Goal: Information Seeking & Learning: Learn about a topic

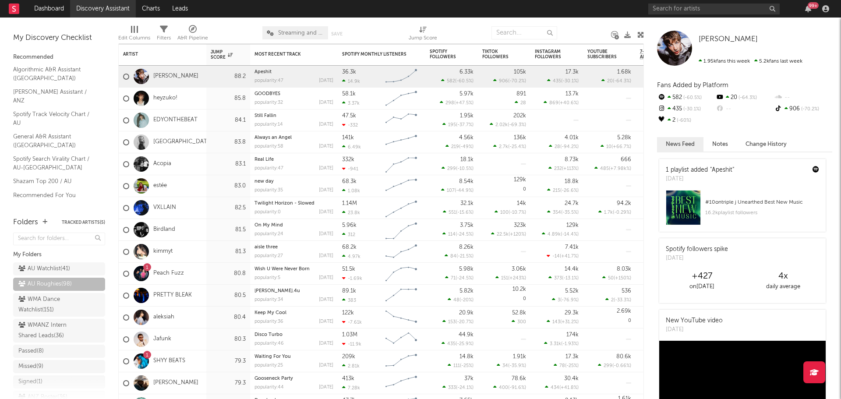
click at [112, 5] on link "Discovery Assistant" at bounding box center [103, 9] width 66 height 18
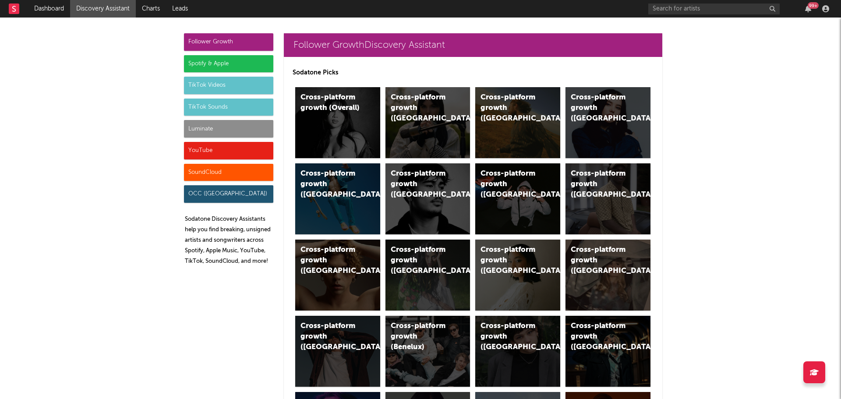
click at [205, 84] on div "TikTok Videos" at bounding box center [228, 86] width 89 height 18
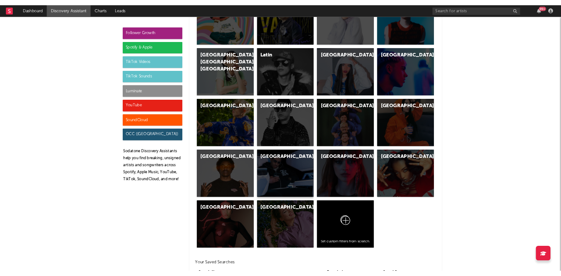
scroll to position [2995, 0]
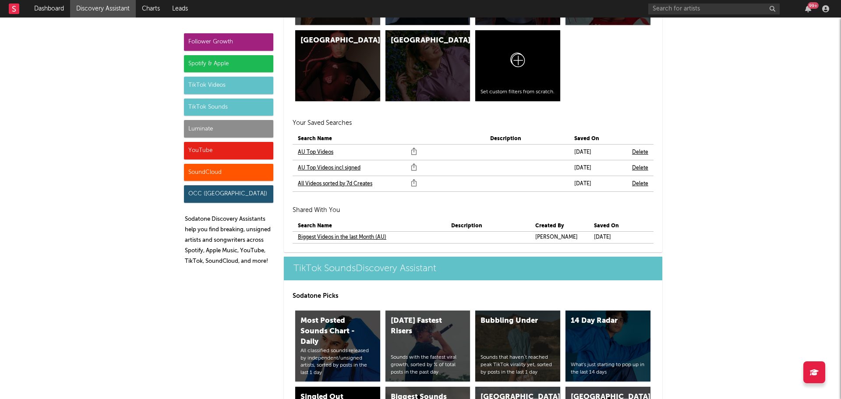
click at [324, 167] on link "AU Top Videos incl signed" at bounding box center [329, 168] width 63 height 11
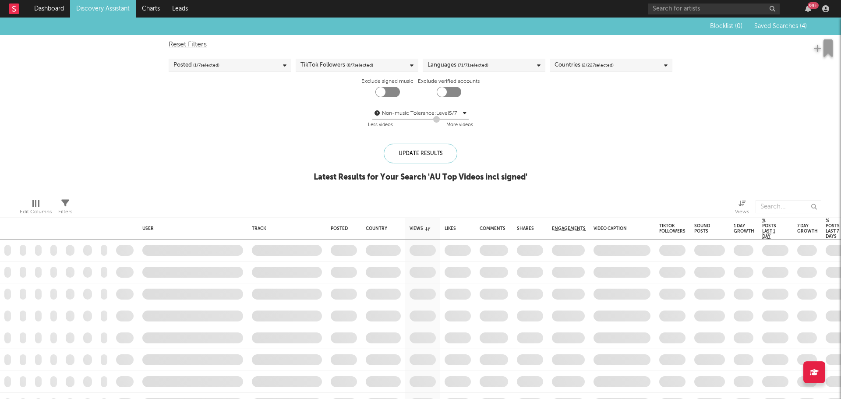
click at [217, 70] on span "( 1 / 7 selected)" at bounding box center [206, 65] width 26 height 11
click at [179, 104] on div at bounding box center [177, 106] width 7 height 7
click at [174, 104] on input "Last 7 Days" at bounding box center [174, 107] width 0 height 11
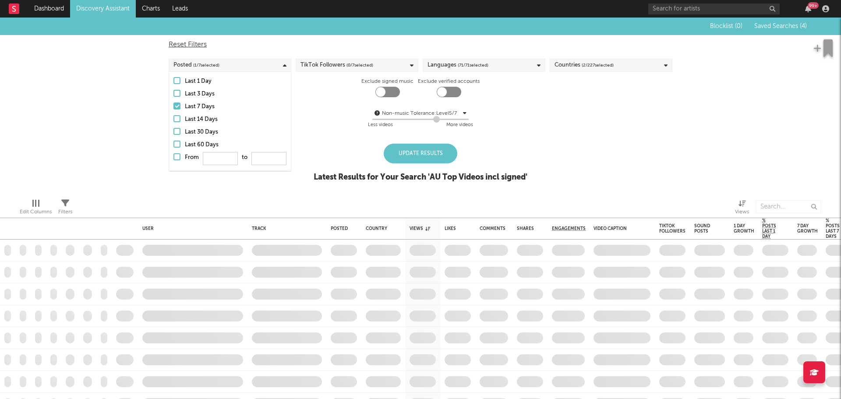
click at [419, 159] on div "Update Results" at bounding box center [421, 154] width 74 height 20
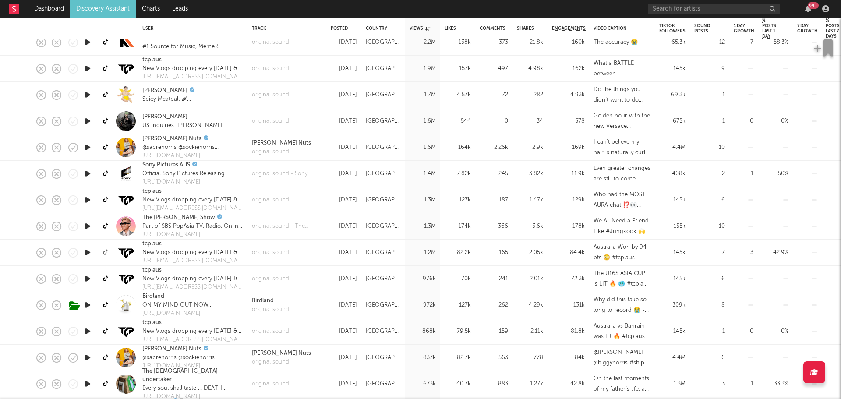
click at [105, 251] on icon at bounding box center [106, 252] width 7 height 7
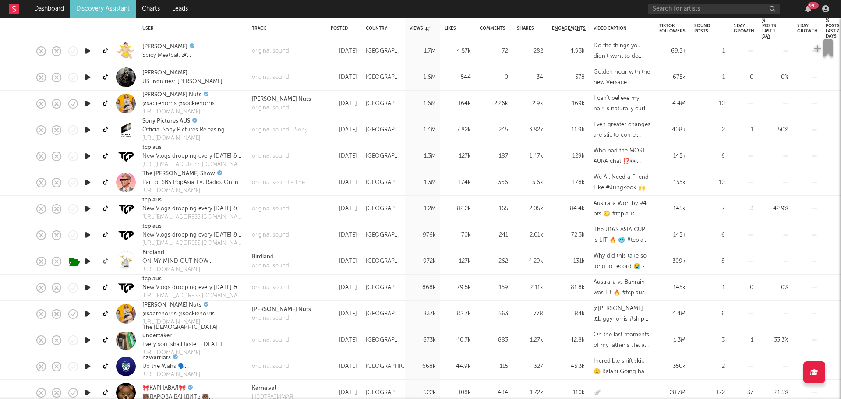
click at [103, 260] on icon at bounding box center [106, 261] width 7 height 7
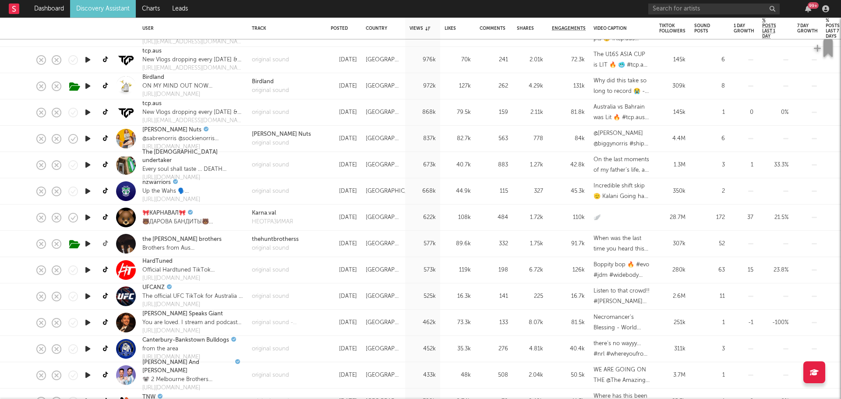
click at [106, 244] on icon at bounding box center [106, 244] width 7 height 7
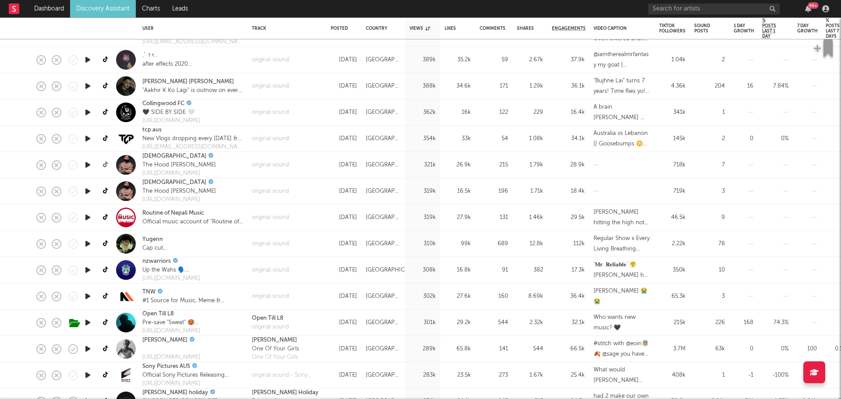
click at [105, 164] on icon at bounding box center [106, 165] width 7 height 7
click at [106, 190] on icon at bounding box center [106, 191] width 7 height 7
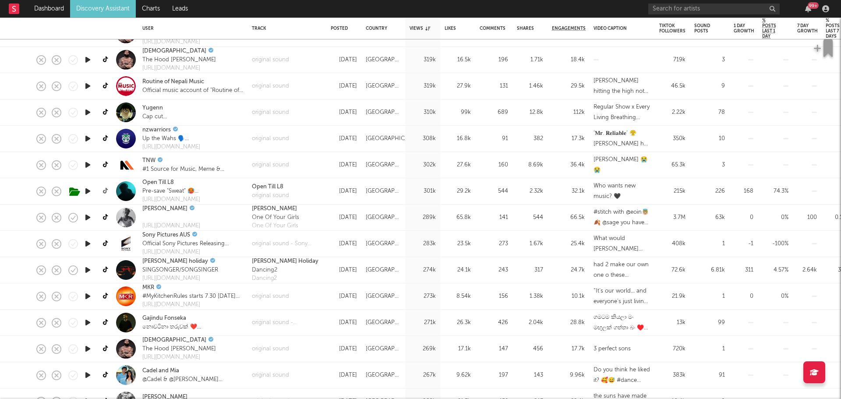
click at [106, 190] on icon at bounding box center [106, 191] width 7 height 7
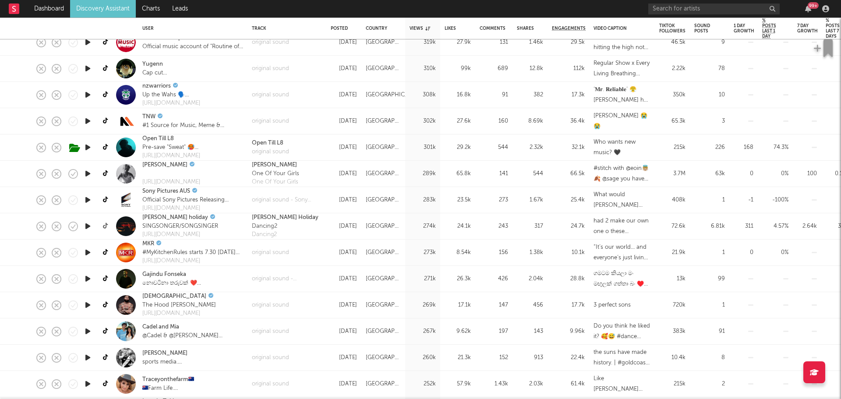
click at [105, 225] on icon at bounding box center [106, 226] width 7 height 7
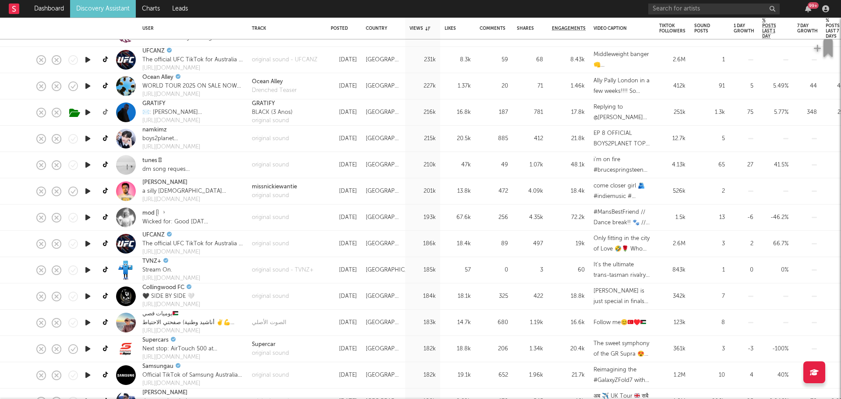
click at [106, 110] on icon at bounding box center [106, 112] width 7 height 7
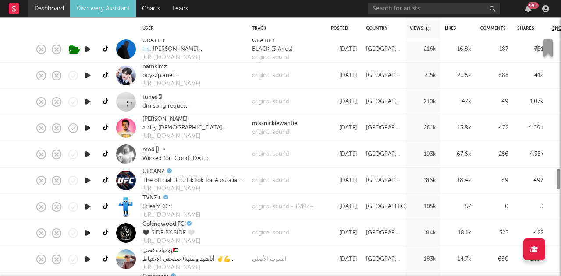
click at [50, 9] on link "Dashboard" at bounding box center [49, 9] width 42 height 18
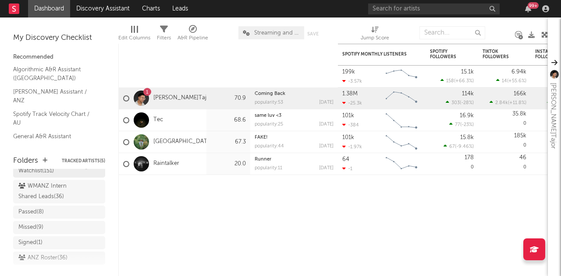
scroll to position [77, 0]
click at [45, 193] on div "WMANZ Intern Shared Leads ( 36 )" at bounding box center [49, 192] width 62 height 21
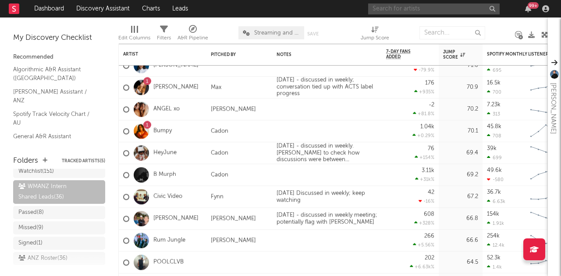
click at [409, 11] on input "text" at bounding box center [433, 9] width 131 height 11
click at [308, 8] on nav "Dashboard Discovery Assistant Charts Leads 99 +" at bounding box center [280, 9] width 561 height 18
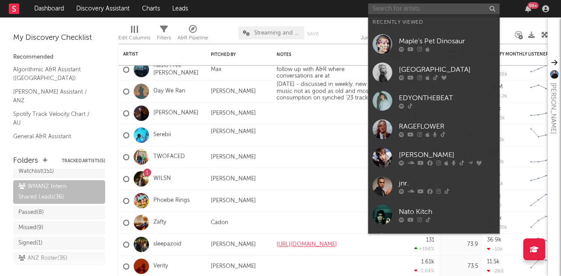
click at [409, 11] on input "text" at bounding box center [433, 9] width 131 height 11
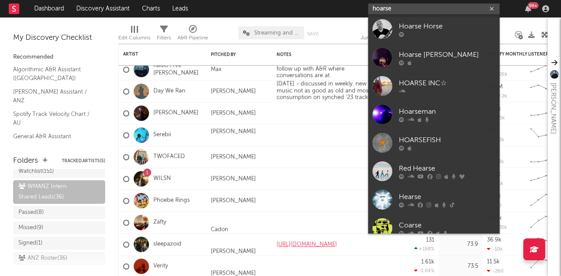
click at [409, 7] on input "hoarse" at bounding box center [433, 9] width 131 height 11
paste input "ttps://open.spotify.com/artist/6V9Tfh0YmcoTEBKd35s9ql?si=Wa5M6_S2S2iJbUslY6HLCQ"
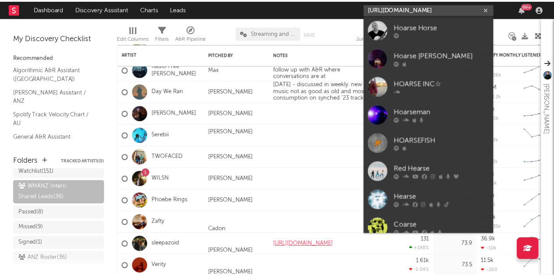
scroll to position [0, 144]
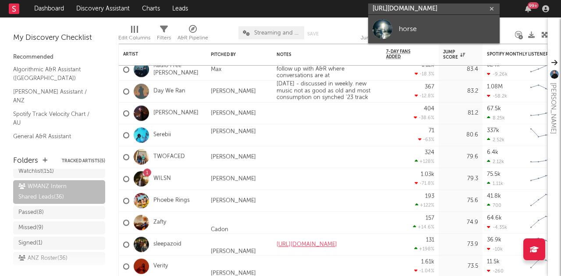
type input "https://open.spotify.com/artist/6V9Tfh0YmcoTEBKd35s9ql?si=Wa5M6_S2S2iJbUslY6HLCQ"
click at [407, 29] on div "horse" at bounding box center [447, 29] width 96 height 11
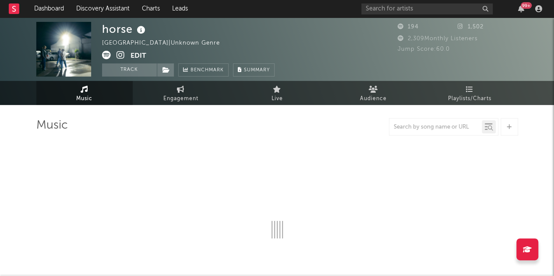
select select "1w"
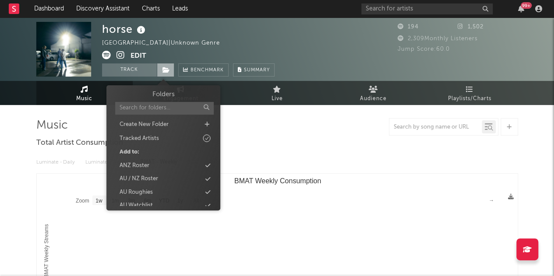
click at [161, 71] on span at bounding box center [166, 70] width 18 height 13
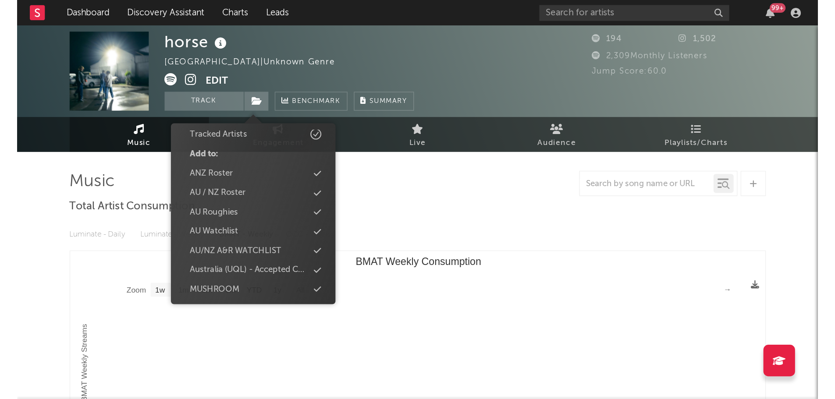
scroll to position [52, 0]
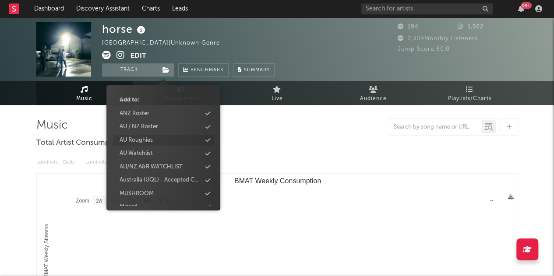
click at [149, 145] on div "AU Roughies" at bounding box center [163, 140] width 101 height 11
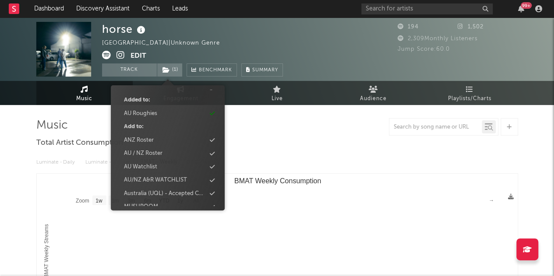
click at [122, 57] on icon at bounding box center [121, 55] width 8 height 9
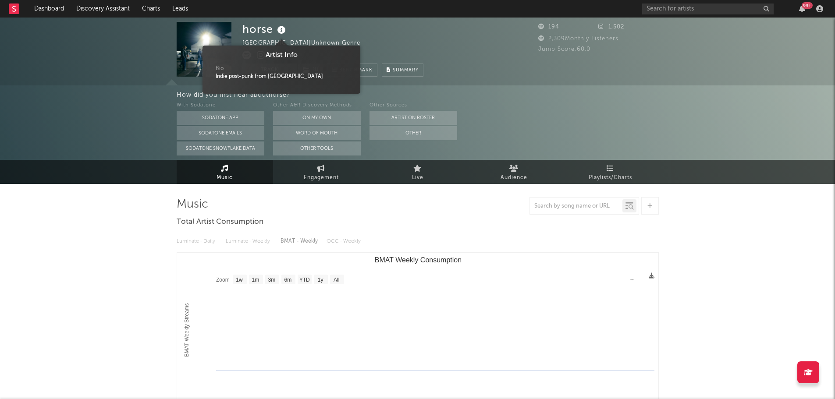
click at [281, 29] on icon at bounding box center [281, 30] width 13 height 12
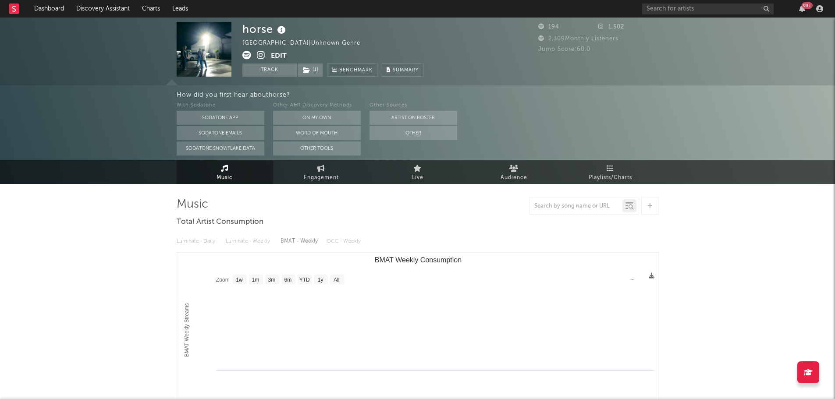
click at [281, 29] on icon at bounding box center [281, 30] width 13 height 12
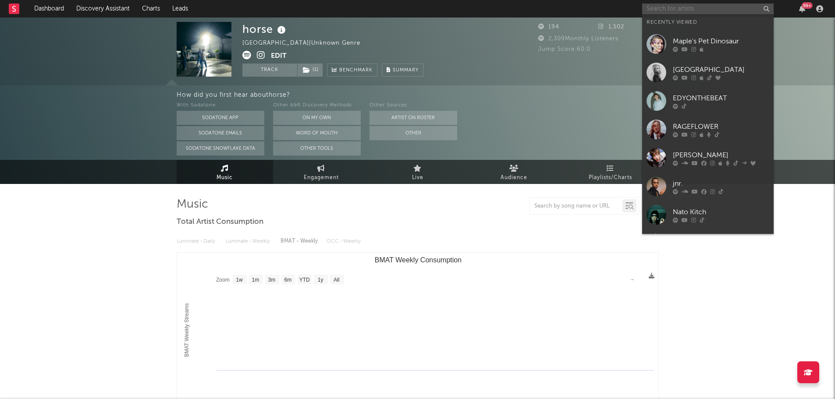
click at [669, 9] on input "text" at bounding box center [707, 9] width 131 height 11
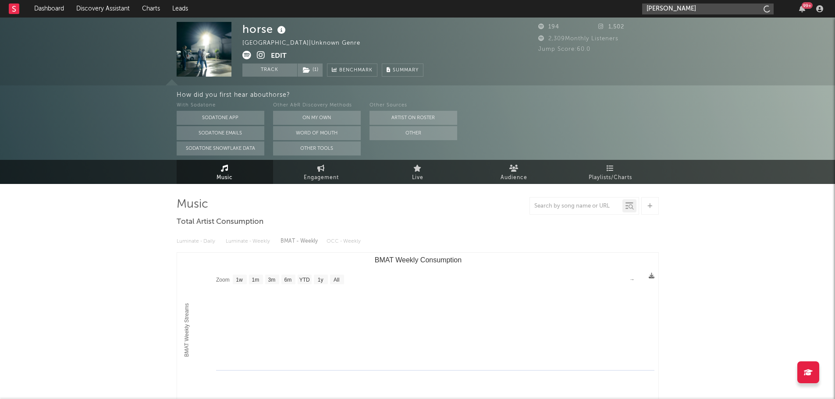
type input "cyril"
click at [663, 9] on input "cyril" at bounding box center [707, 9] width 131 height 11
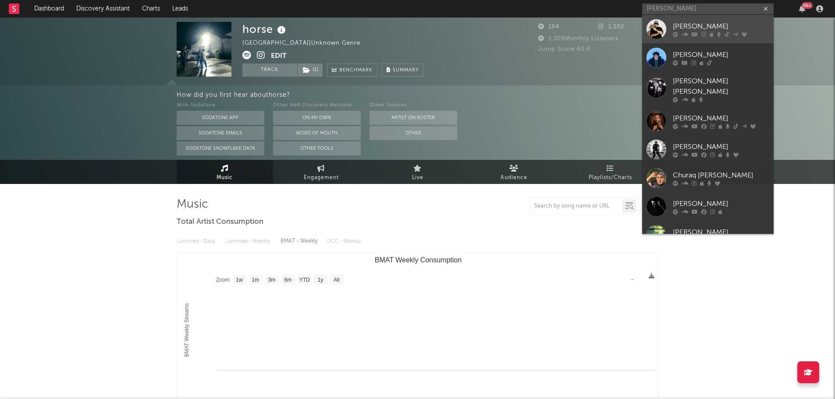
click at [669, 27] on link "CYRIL" at bounding box center [707, 29] width 131 height 28
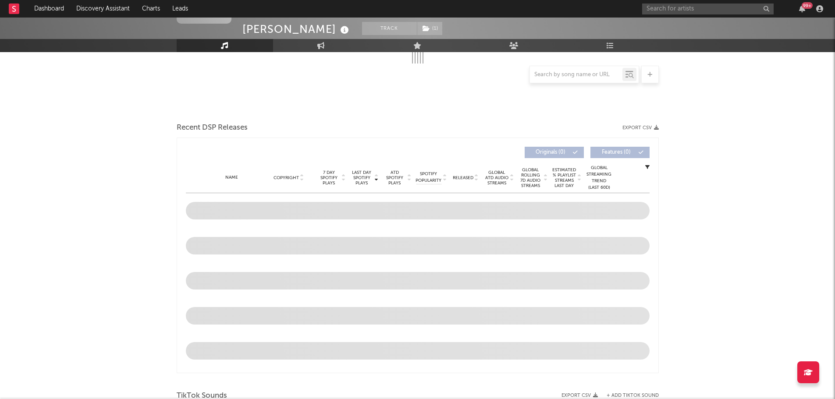
scroll to position [244, 0]
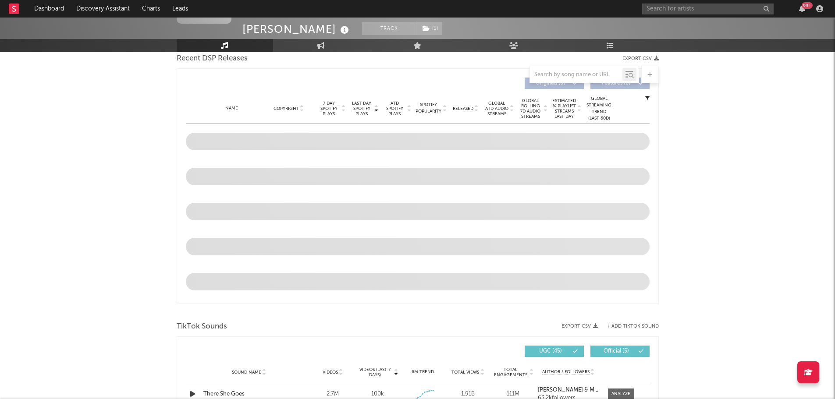
select select "6m"
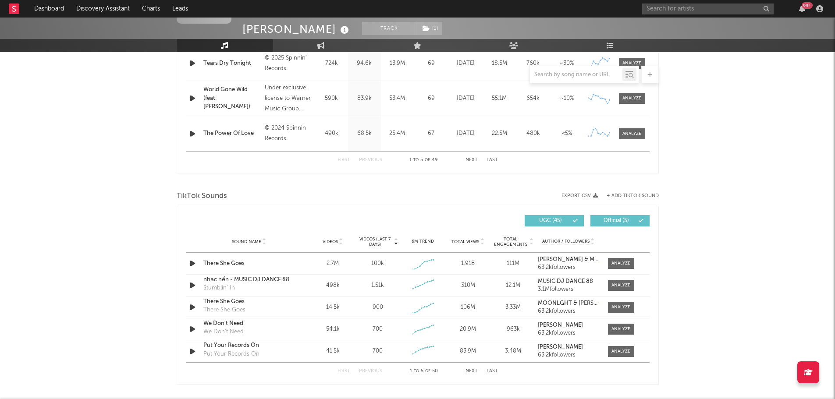
scroll to position [464, 0]
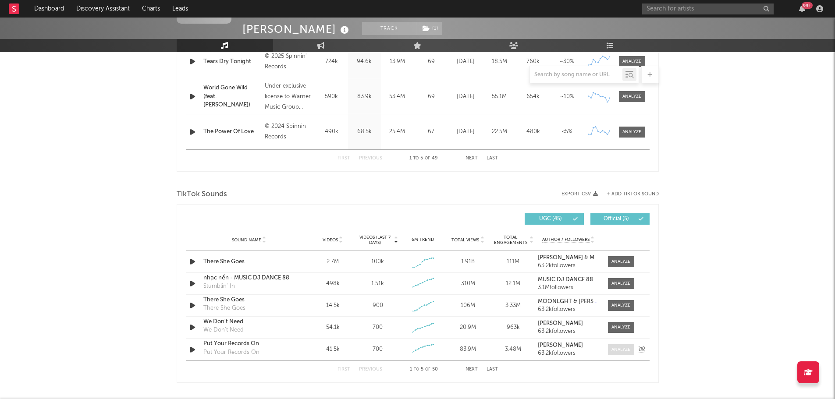
click at [621, 350] on div at bounding box center [620, 350] width 19 height 7
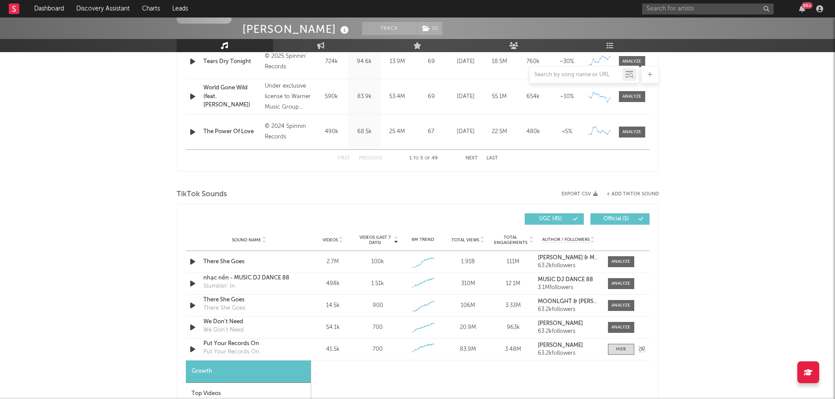
click at [191, 349] on icon "button" at bounding box center [192, 349] width 9 height 11
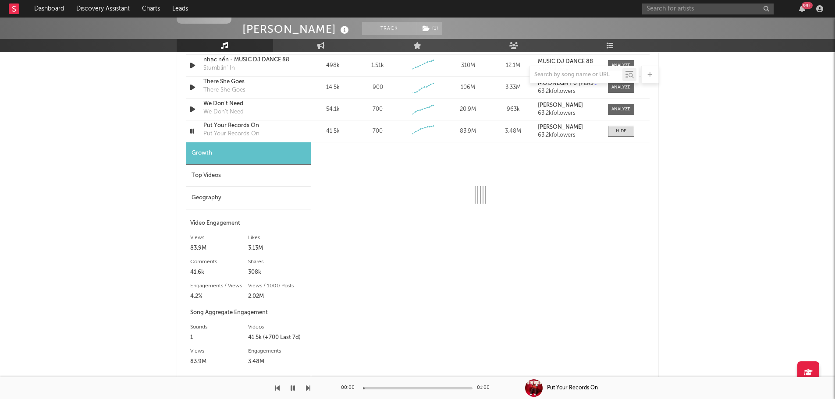
scroll to position [683, 0]
select select "6m"
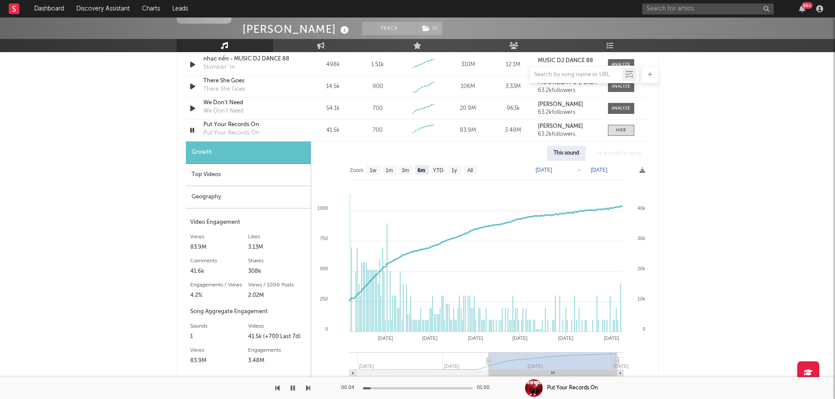
scroll to position [858, 0]
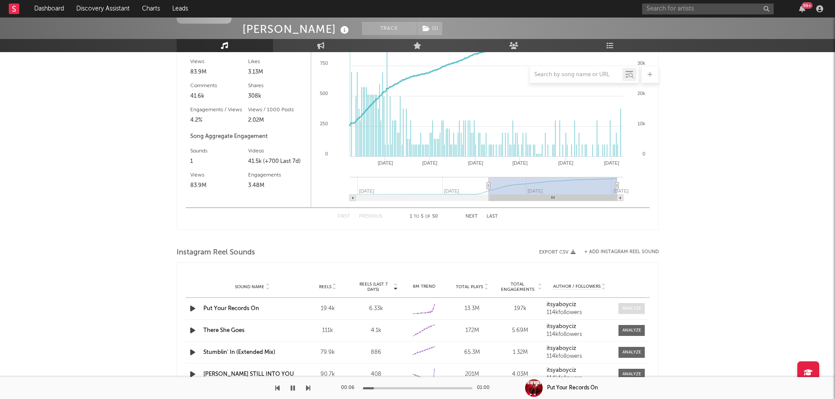
click at [632, 307] on div at bounding box center [631, 308] width 19 height 7
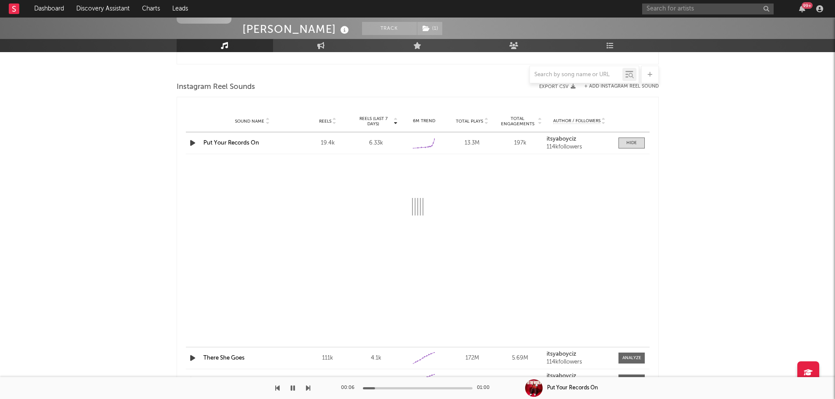
scroll to position [1033, 0]
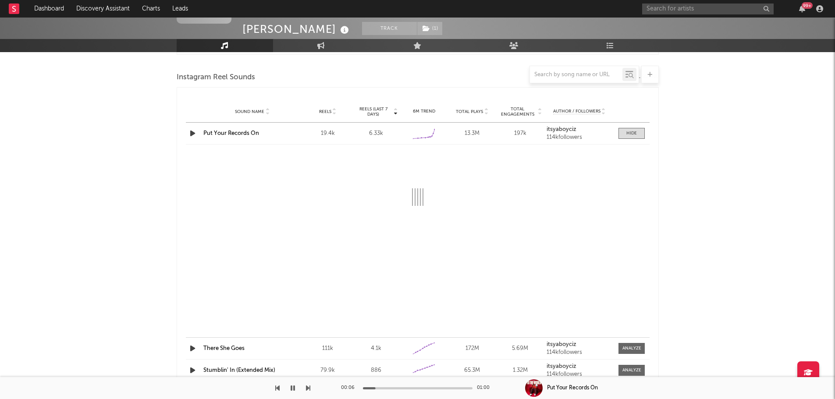
select select "6m"
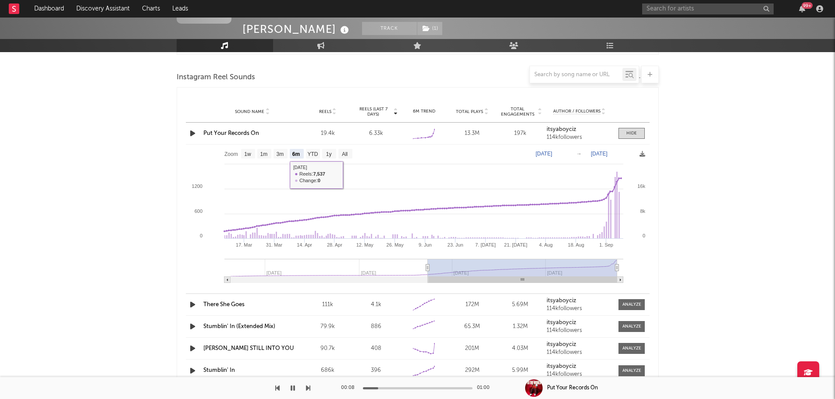
click at [239, 136] on link "Put Your Records On" at bounding box center [231, 134] width 56 height 6
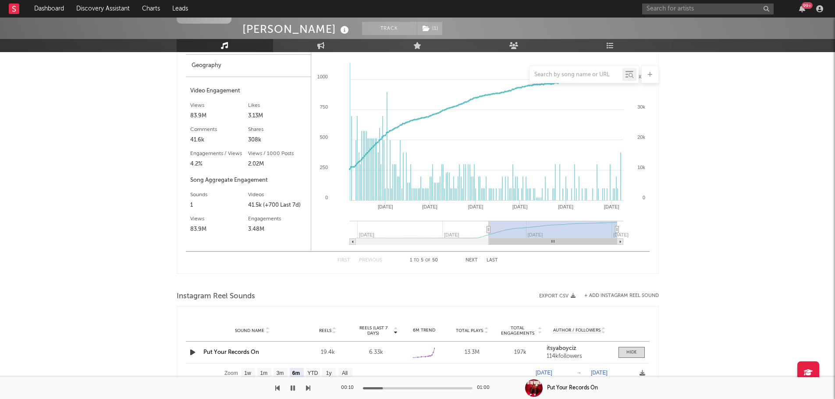
scroll to position [595, 0]
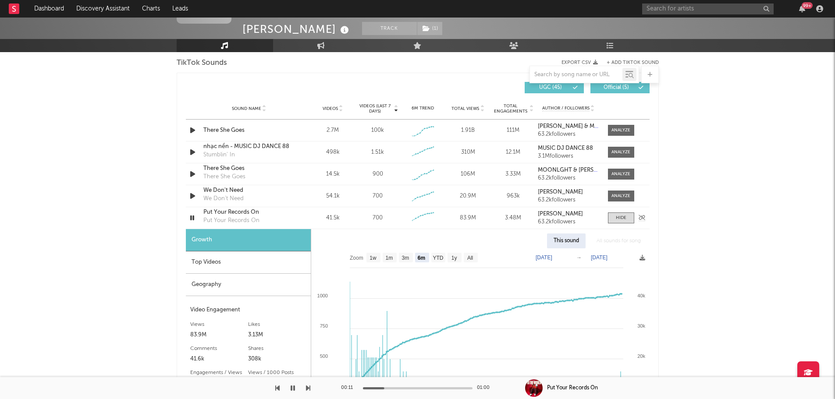
click at [191, 218] on icon "button" at bounding box center [192, 217] width 8 height 11
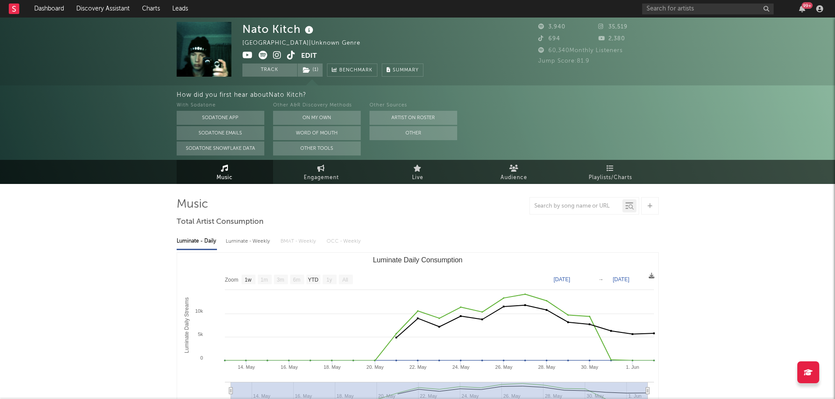
select select "1w"
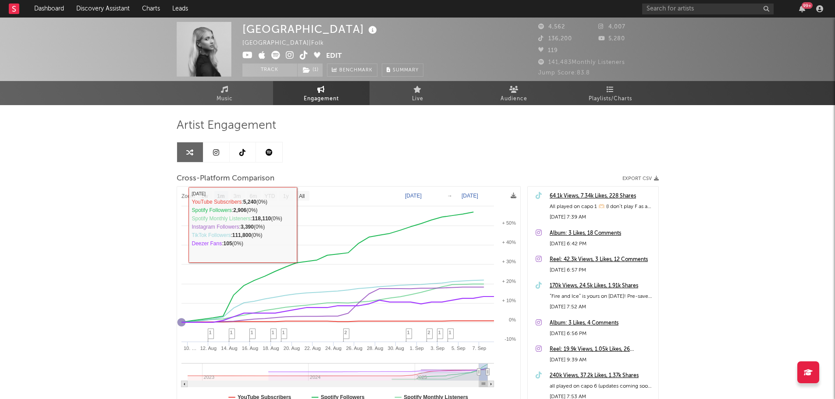
select select "1m"
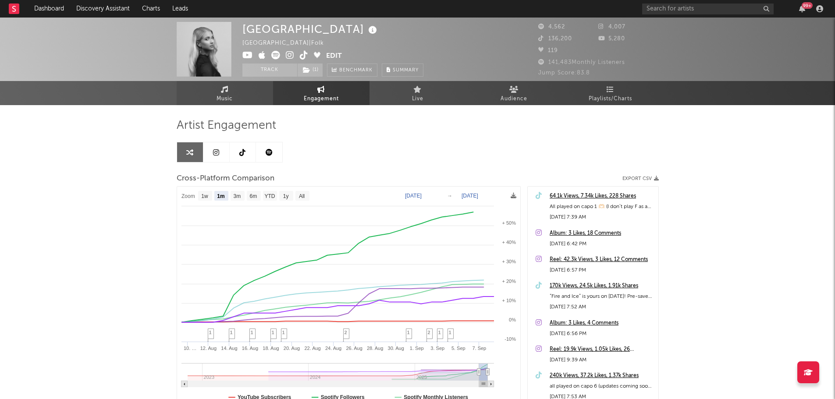
click at [230, 96] on span "Music" at bounding box center [224, 99] width 16 height 11
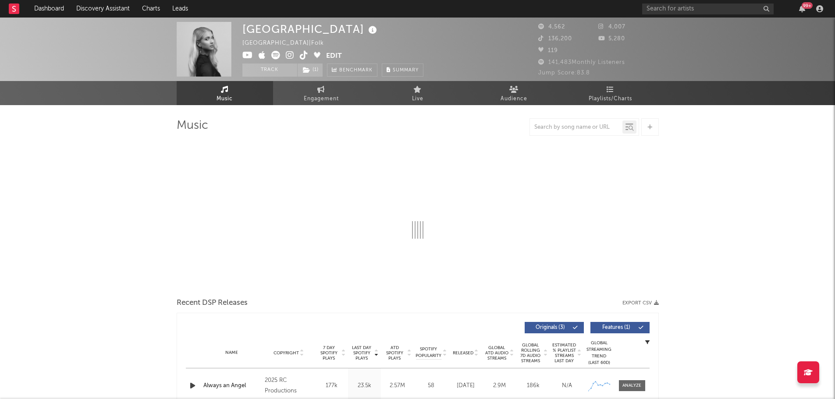
select select "1w"
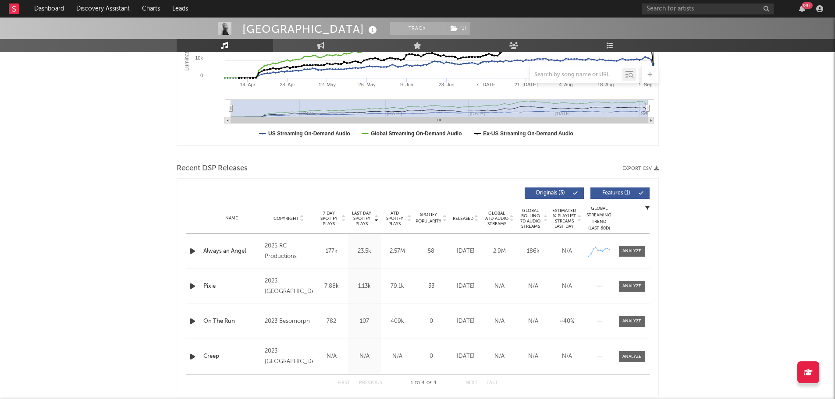
scroll to position [219, 0]
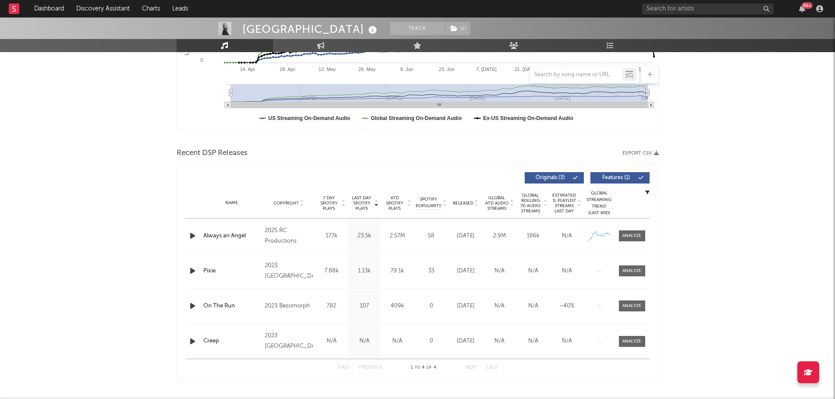
click at [467, 204] on span "Released" at bounding box center [463, 203] width 21 height 5
click at [366, 205] on span "Last Day Spotify Plays" at bounding box center [361, 203] width 23 height 16
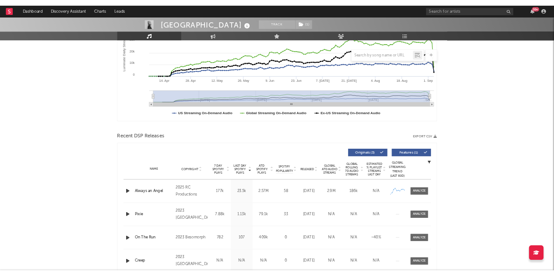
scroll to position [0, 0]
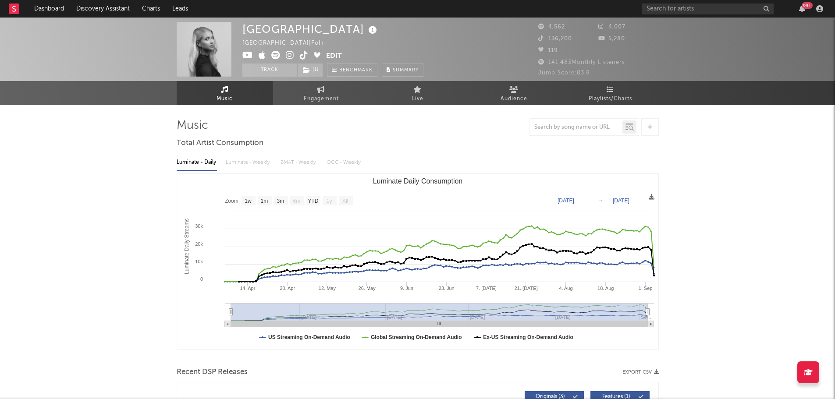
click at [304, 55] on icon at bounding box center [304, 55] width 8 height 9
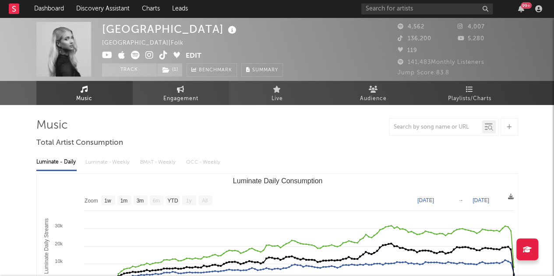
click at [194, 96] on span "Engagement" at bounding box center [180, 99] width 35 height 11
select select "1w"
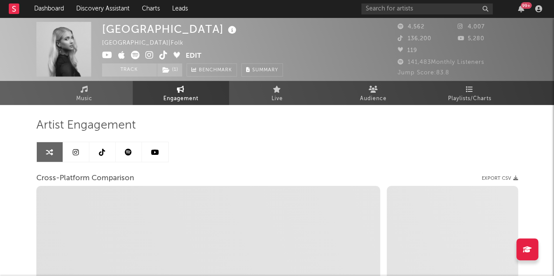
select select "1m"
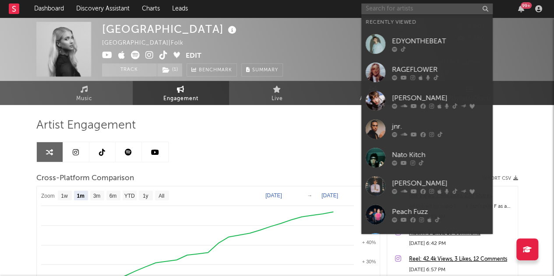
click at [388, 11] on input "text" at bounding box center [426, 9] width 131 height 11
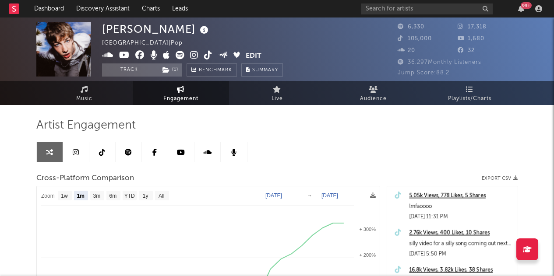
select select "1m"
click at [91, 97] on span "Music" at bounding box center [84, 99] width 16 height 11
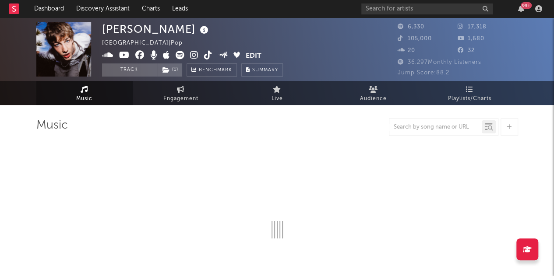
select select "1w"
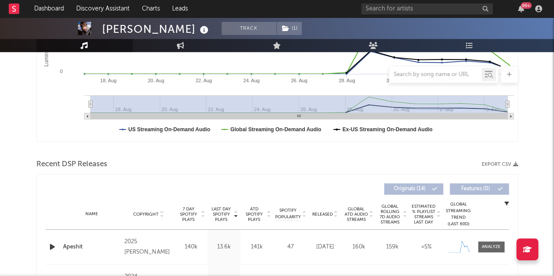
scroll to position [292, 0]
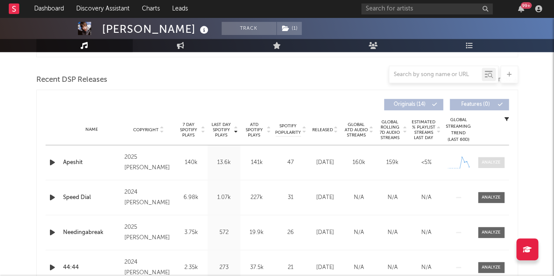
click at [495, 161] on div at bounding box center [491, 162] width 19 height 7
select select "1w"
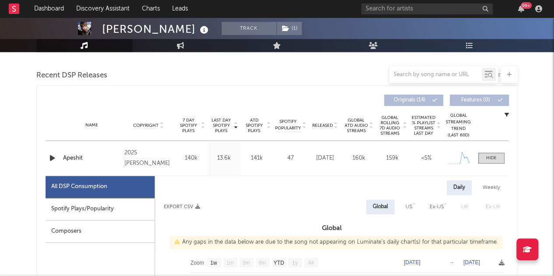
scroll to position [325, 0]
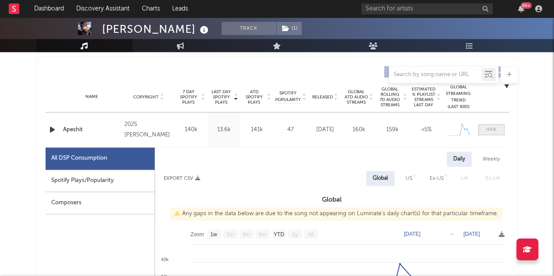
click at [489, 125] on span at bounding box center [491, 129] width 26 height 11
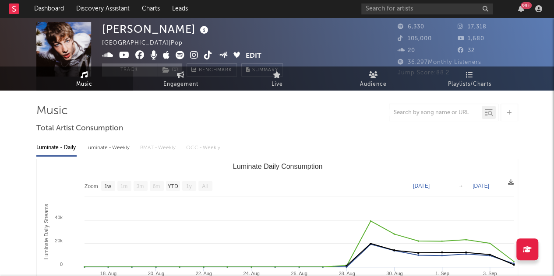
scroll to position [0, 0]
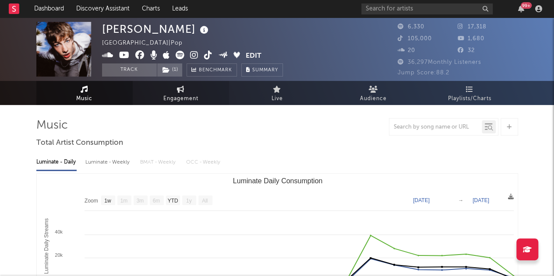
click at [192, 95] on span "Engagement" at bounding box center [180, 99] width 35 height 11
select select "1w"
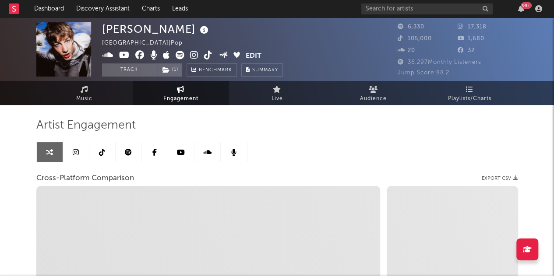
scroll to position [121, 0]
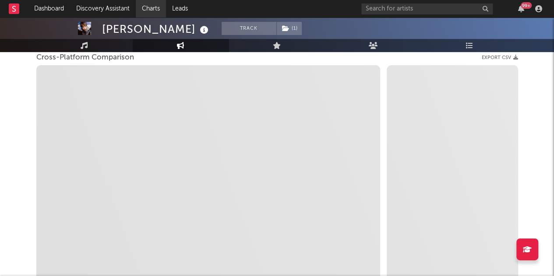
select select "1m"
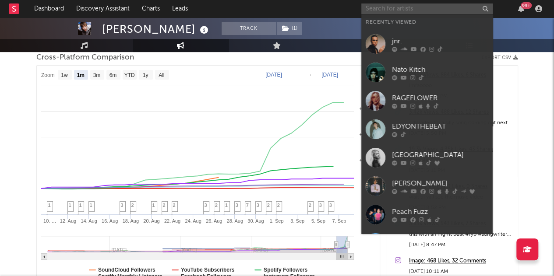
click at [391, 8] on input "text" at bounding box center [426, 9] width 131 height 11
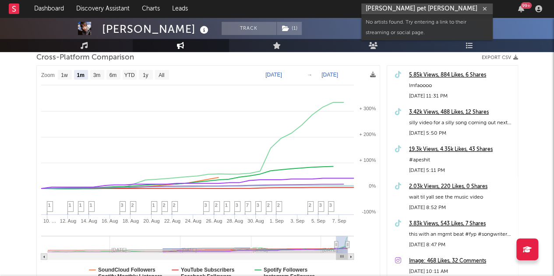
click at [384, 11] on input "maples pet dino" at bounding box center [426, 9] width 131 height 11
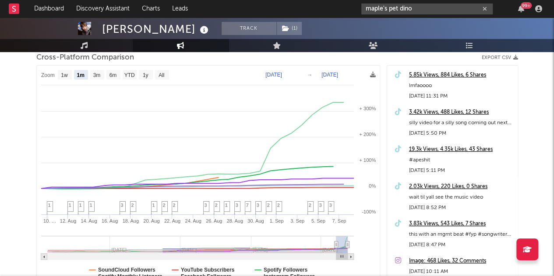
click at [417, 13] on input "maple's pet dino" at bounding box center [426, 9] width 131 height 11
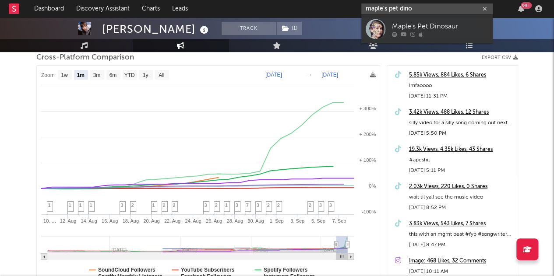
paste input "https://open.spotify.com/artist/2WwEC6EqMABtVgisqot2Je?si=lXCeCne4S2-6ho_FwqcrCQ"
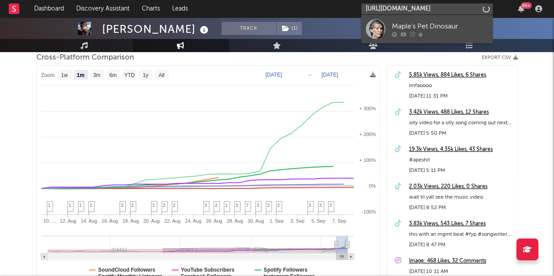
type input "https://open.spotify.com/artist/2WwEC6EqMABtVgisqot2Je?si=lXCeCne4S2-6ho_FwqcrCQ"
click at [425, 25] on div "Maple's Pet Dinosaur" at bounding box center [440, 26] width 96 height 11
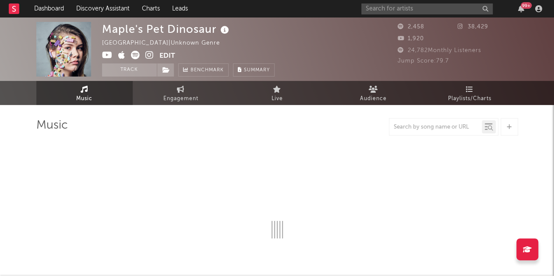
select select "1w"
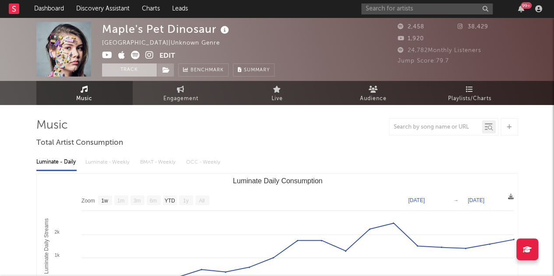
select select "1w"
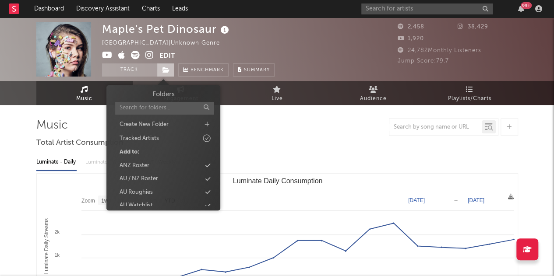
click at [167, 75] on span at bounding box center [166, 70] width 18 height 13
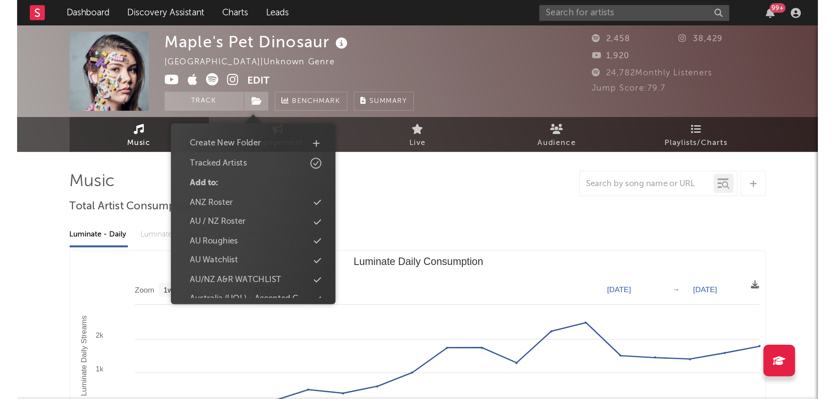
scroll to position [25, 0]
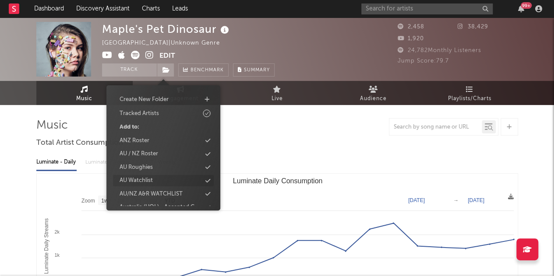
click at [145, 177] on div "AU Watchlist" at bounding box center [136, 181] width 33 height 9
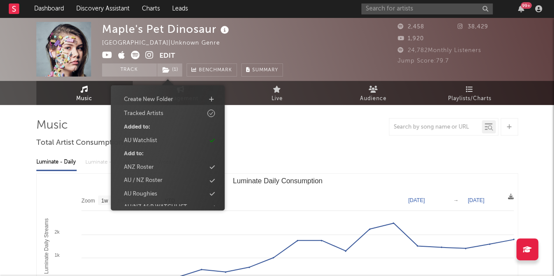
click at [310, 44] on div "Maple's Pet Dinosaur Australia | Unknown Genre Edit Track ( 1 ) Benchmark Summa…" at bounding box center [244, 49] width 285 height 55
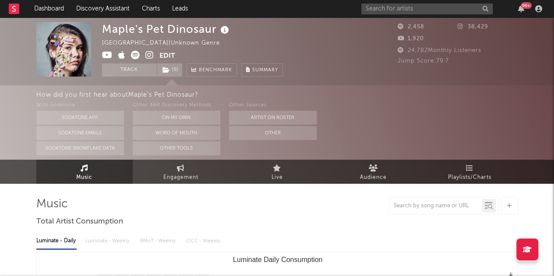
click at [222, 34] on icon at bounding box center [225, 30] width 13 height 12
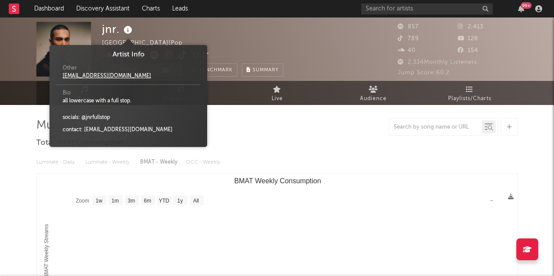
select select "1w"
click at [130, 31] on icon at bounding box center [128, 30] width 13 height 12
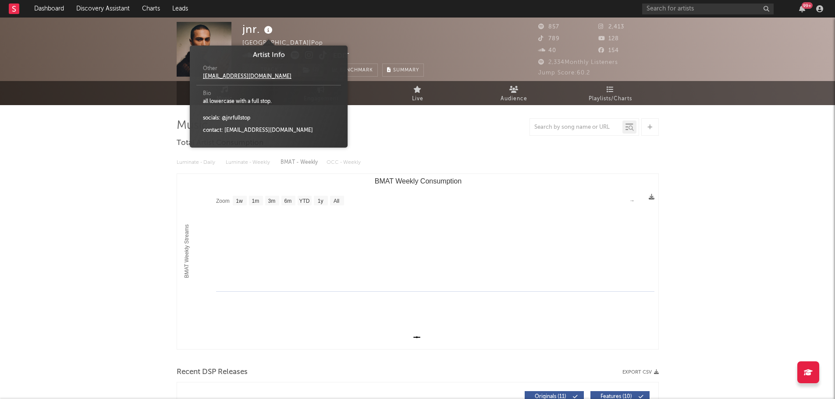
click at [271, 29] on icon at bounding box center [268, 30] width 13 height 12
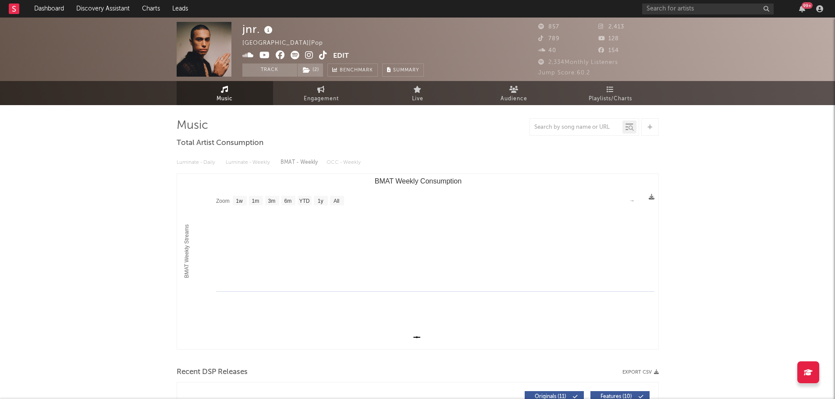
click at [271, 29] on icon at bounding box center [268, 30] width 13 height 12
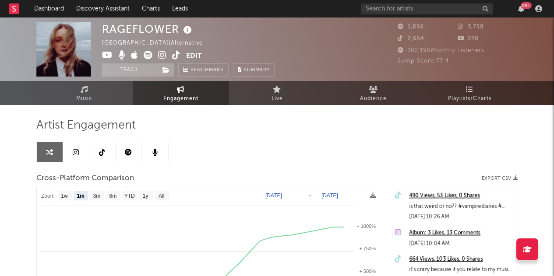
select select "1m"
click at [163, 57] on icon at bounding box center [162, 55] width 8 height 9
click at [73, 100] on link "Music" at bounding box center [84, 93] width 96 height 24
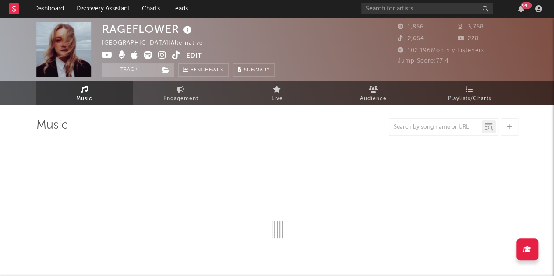
select select "1w"
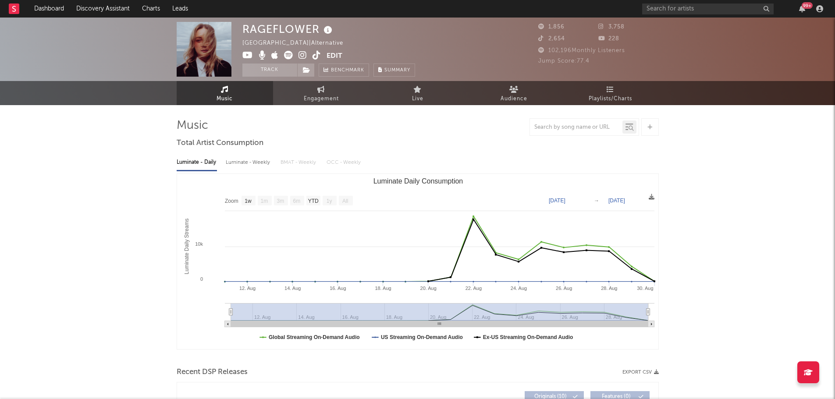
click at [223, 96] on span "Music" at bounding box center [224, 99] width 16 height 11
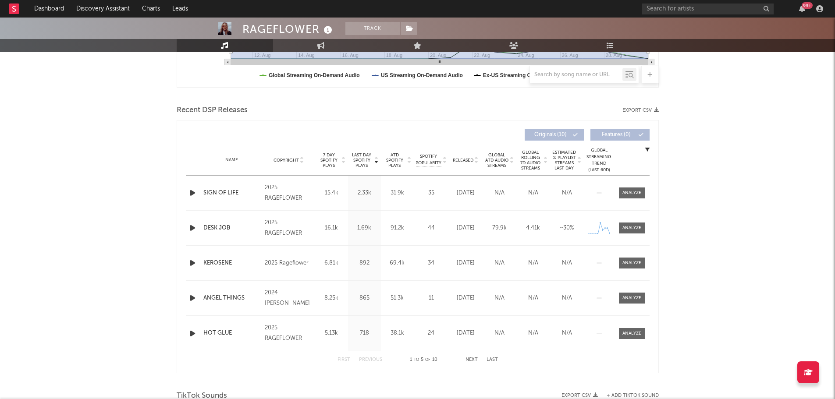
scroll to position [263, 0]
click at [191, 192] on icon "button" at bounding box center [192, 192] width 9 height 11
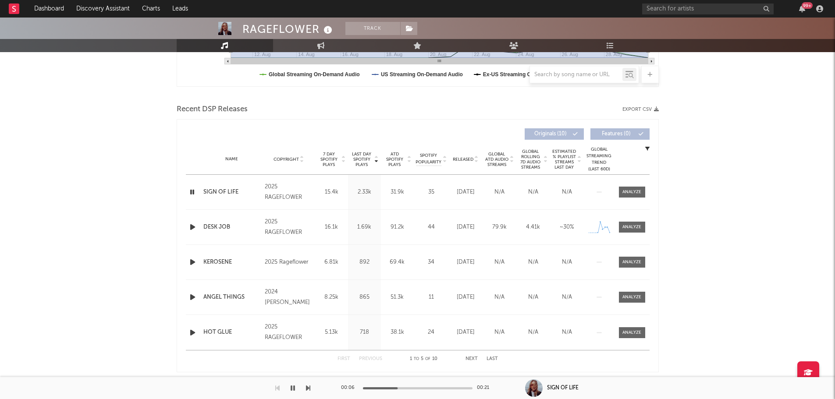
click at [191, 227] on icon "button" at bounding box center [192, 227] width 9 height 11
click at [400, 276] on div at bounding box center [418, 388] width 110 height 2
click at [194, 265] on icon "button" at bounding box center [192, 262] width 9 height 11
click at [193, 263] on icon "button" at bounding box center [192, 262] width 8 height 11
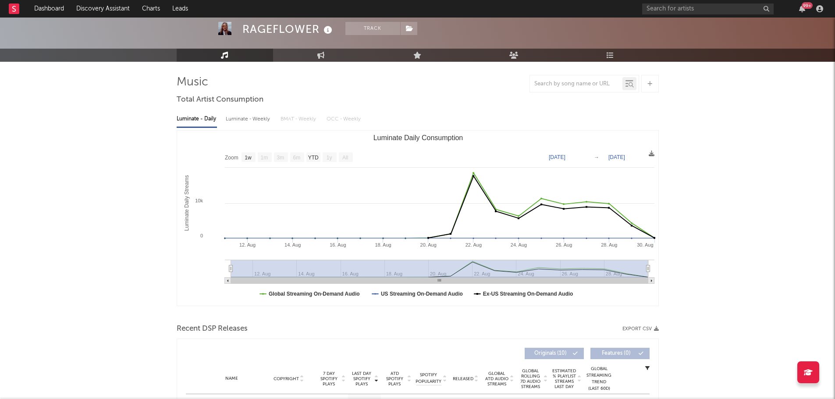
scroll to position [0, 0]
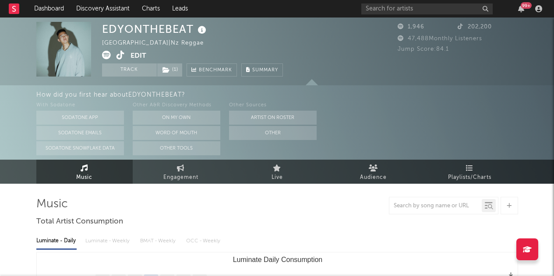
select select "6m"
